Goal: Information Seeking & Learning: Learn about a topic

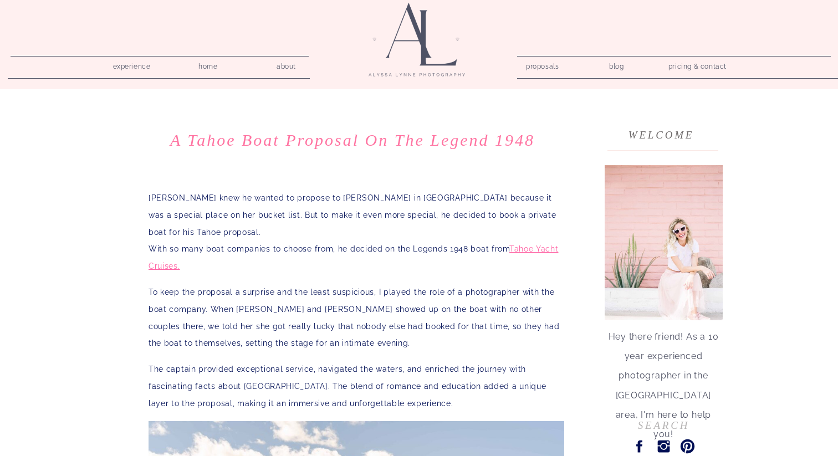
click at [290, 141] on h1 "A Tahoe Boat Proposal on The Legend 1948" at bounding box center [353, 140] width 416 height 20
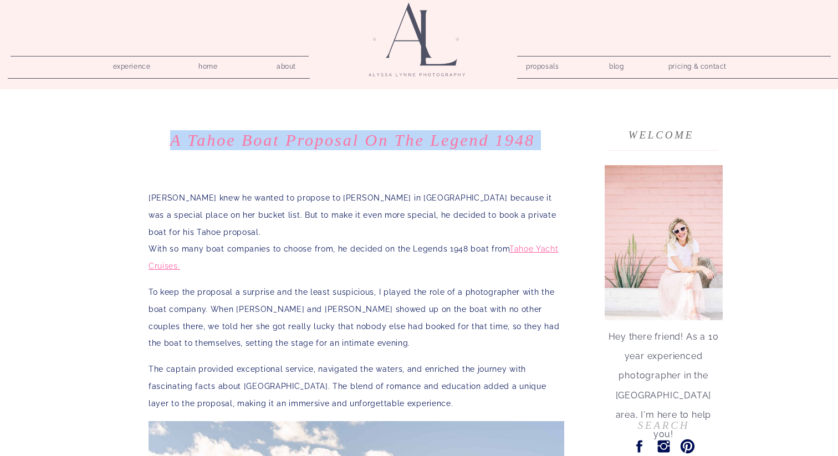
click at [290, 141] on h1 "A Tahoe Boat Proposal on The Legend 1948" at bounding box center [353, 140] width 416 height 20
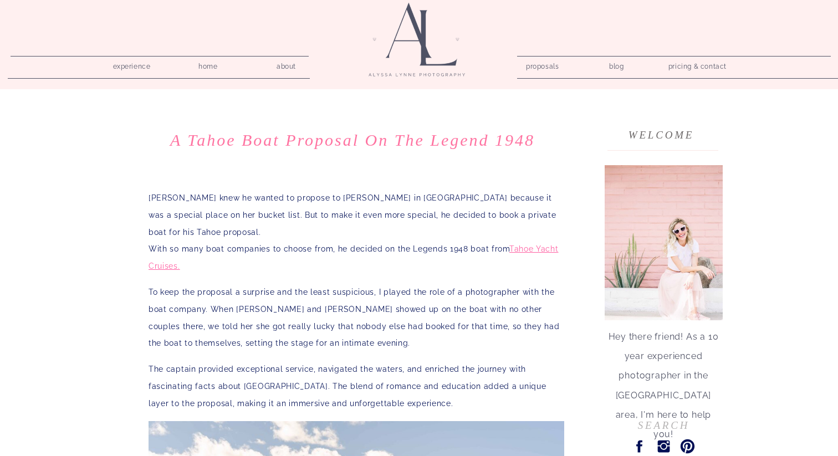
click at [234, 202] on p "[PERSON_NAME] knew he wanted to propose to [PERSON_NAME] in [GEOGRAPHIC_DATA] b…" at bounding box center [357, 232] width 416 height 85
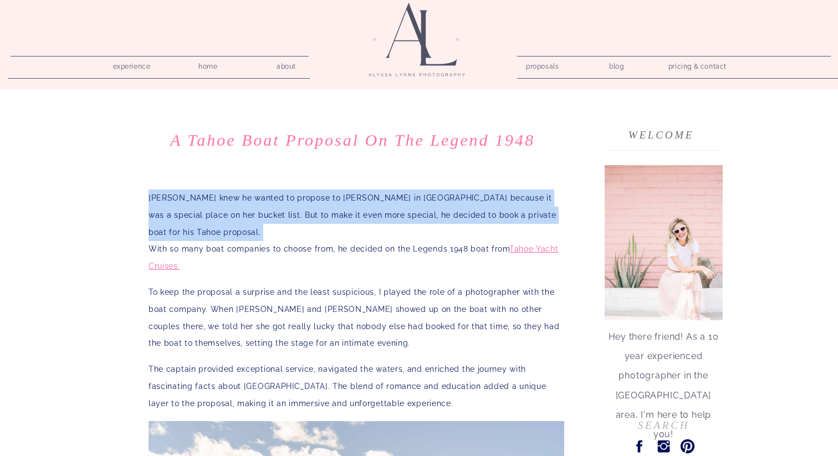
click at [234, 202] on p "[PERSON_NAME] knew he wanted to propose to [PERSON_NAME] in [GEOGRAPHIC_DATA] b…" at bounding box center [357, 232] width 416 height 85
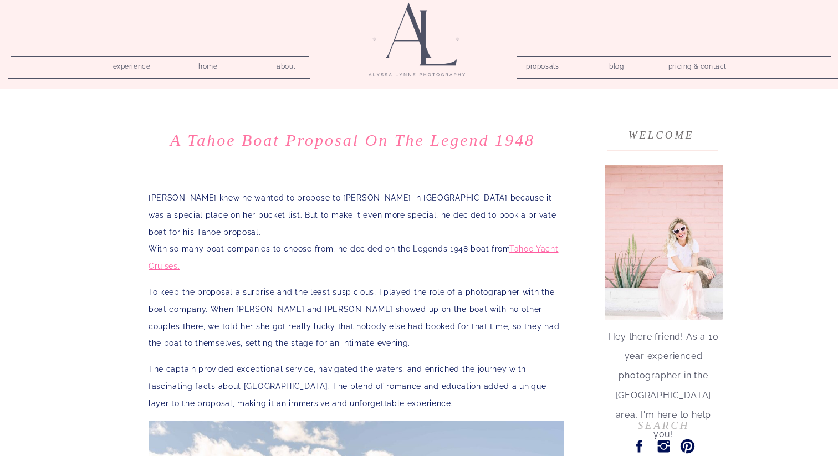
click at [257, 229] on p "[PERSON_NAME] knew he wanted to propose to [PERSON_NAME] in [GEOGRAPHIC_DATA] b…" at bounding box center [357, 232] width 416 height 85
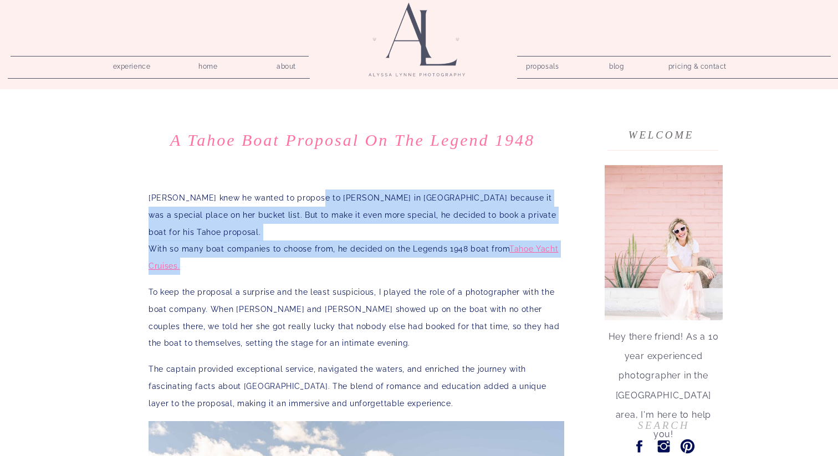
drag, startPoint x: 308, startPoint y: 199, endPoint x: 315, endPoint y: 257, distance: 58.6
click at [315, 257] on p "[PERSON_NAME] knew he wanted to propose to [PERSON_NAME] in [GEOGRAPHIC_DATA] b…" at bounding box center [357, 232] width 416 height 85
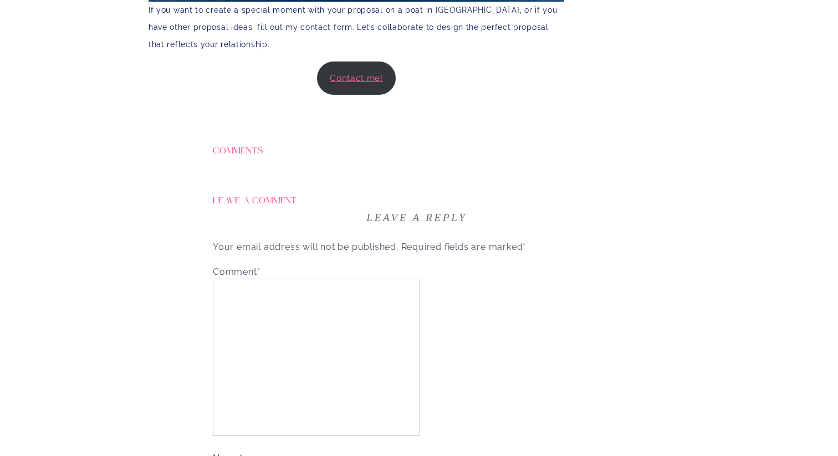
scroll to position [2898, 0]
